Goal: Find specific page/section: Find specific page/section

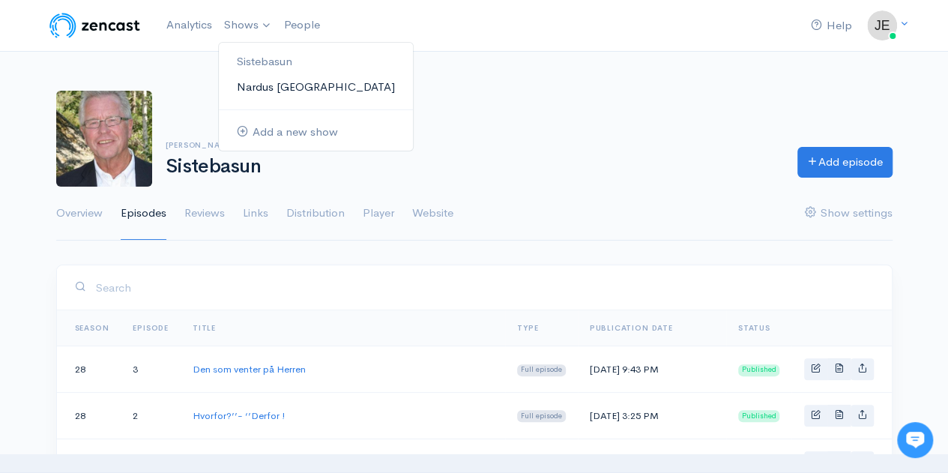
click at [264, 77] on link "Nardus [GEOGRAPHIC_DATA]" at bounding box center [316, 87] width 194 height 26
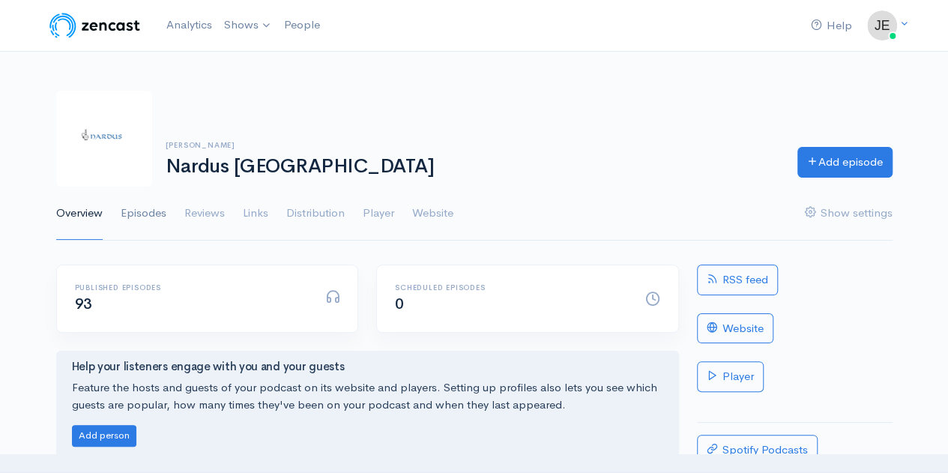
click at [158, 202] on link "Episodes" at bounding box center [144, 214] width 46 height 54
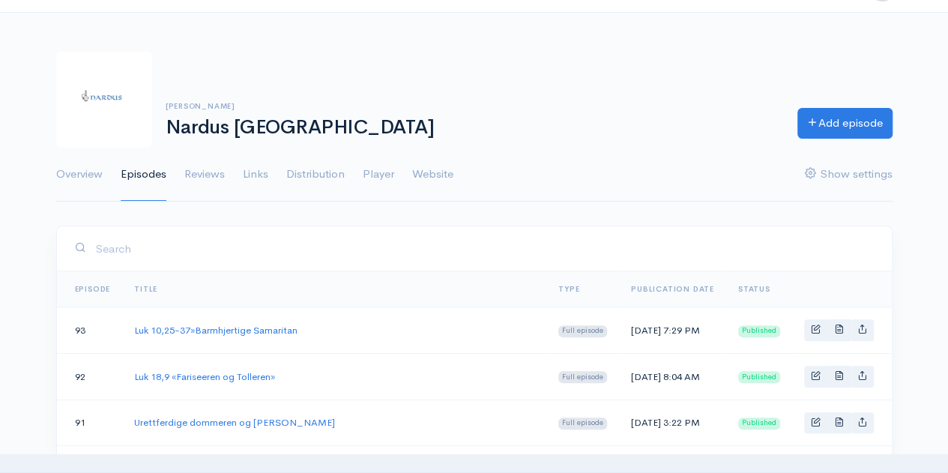
scroll to position [40, 0]
